Goal: Task Accomplishment & Management: Use online tool/utility

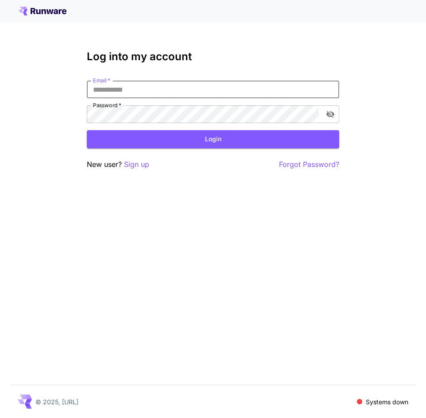
click at [307, 82] on input "Email   *" at bounding box center [213, 90] width 252 height 18
type input "*"
type input "**********"
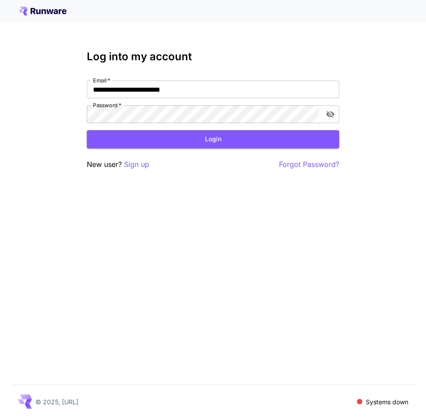
click at [281, 123] on form "**********" at bounding box center [213, 115] width 252 height 68
click button "Login" at bounding box center [213, 139] width 252 height 18
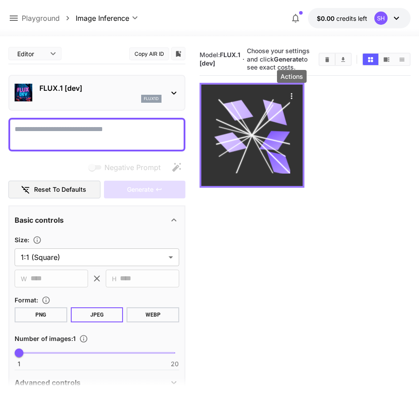
click at [292, 99] on icon "Actions" at bounding box center [291, 96] width 1 height 6
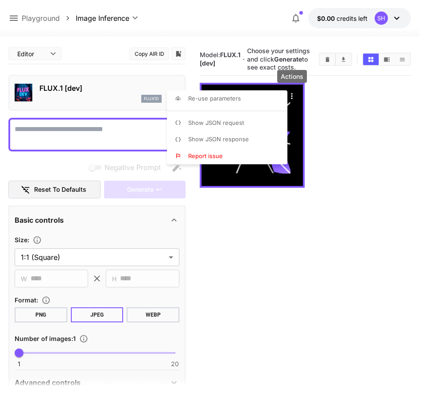
click at [347, 160] on div at bounding box center [213, 209] width 426 height 418
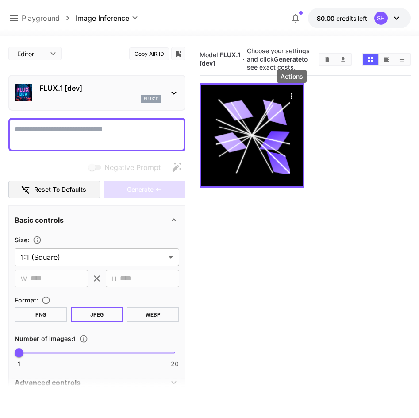
click at [35, 15] on p "Playground" at bounding box center [41, 18] width 38 height 11
click at [39, 19] on p "Playground" at bounding box center [41, 18] width 38 height 11
click at [16, 17] on icon at bounding box center [13, 18] width 11 height 11
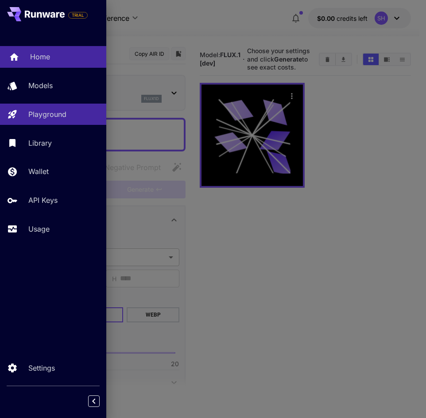
click at [36, 51] on link "Home" at bounding box center [53, 57] width 106 height 22
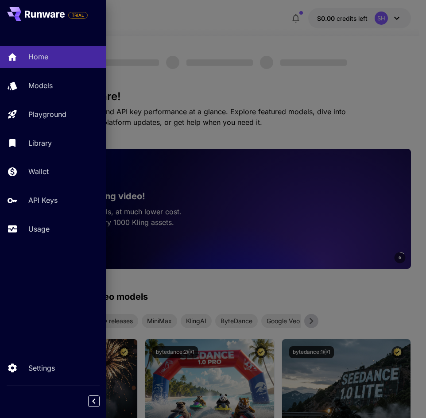
click at [162, 85] on div at bounding box center [213, 209] width 426 height 418
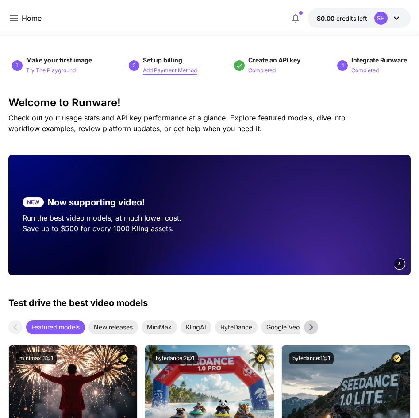
click at [172, 72] on p "Add Payment Method" at bounding box center [170, 70] width 54 height 8
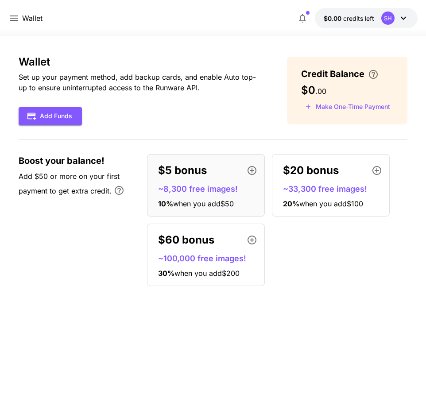
click at [22, 20] on p "Wallet" at bounding box center [32, 18] width 20 height 11
click at [12, 20] on icon at bounding box center [13, 18] width 11 height 11
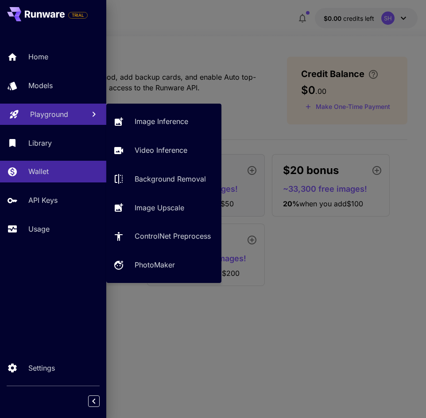
click at [57, 114] on p "Playground" at bounding box center [49, 114] width 38 height 11
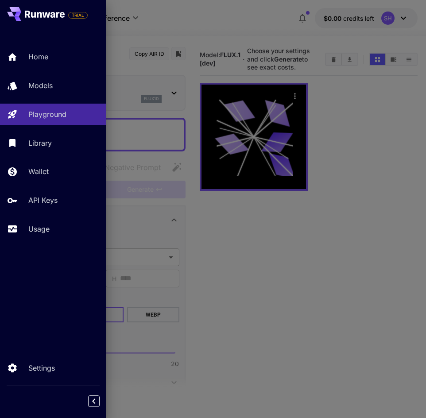
drag, startPoint x: 335, startPoint y: 178, endPoint x: 330, endPoint y: 182, distance: 6.0
click at [334, 178] on div at bounding box center [213, 209] width 426 height 418
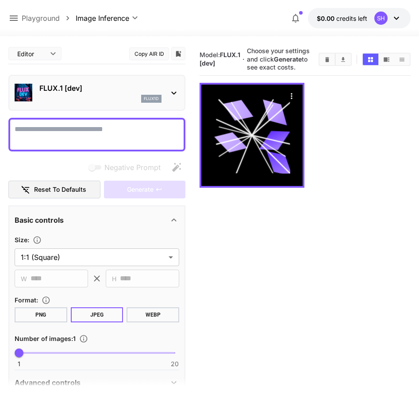
click at [170, 94] on icon at bounding box center [174, 93] width 11 height 11
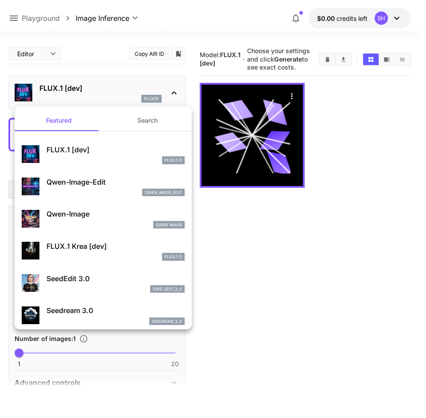
click at [179, 92] on div at bounding box center [213, 209] width 426 height 418
